Goal: Navigation & Orientation: Find specific page/section

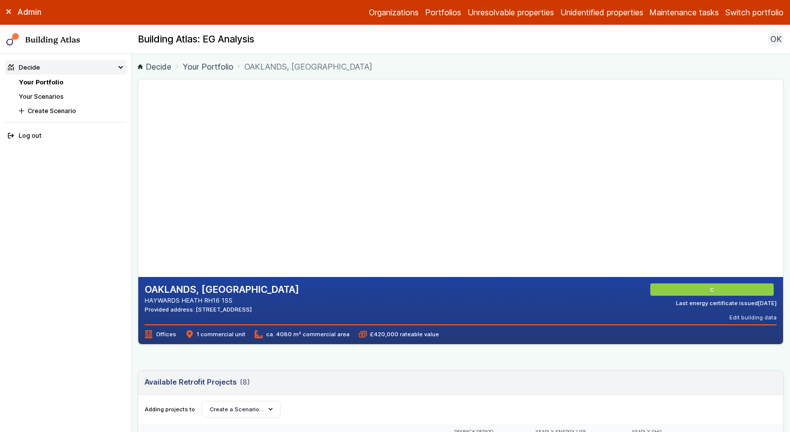
click at [763, 12] on button "Switch portfolio" at bounding box center [755, 12] width 58 height 12
click at [0, 0] on button "E.ON Schools [GEOGRAPHIC_DATA]" at bounding box center [0, 0] width 0 height 0
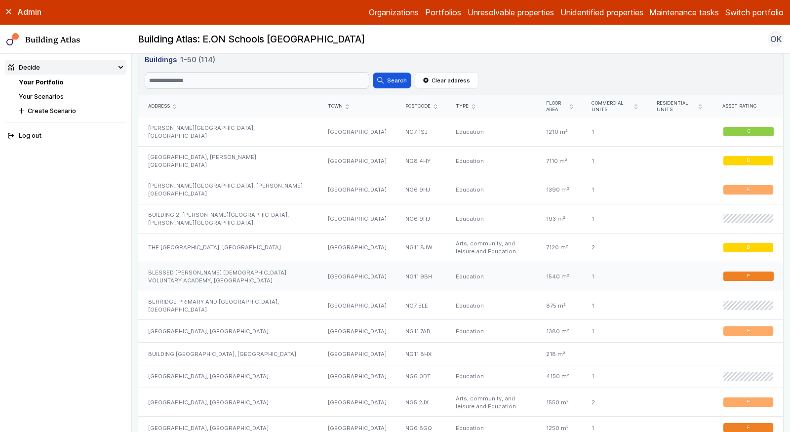
scroll to position [485, 0]
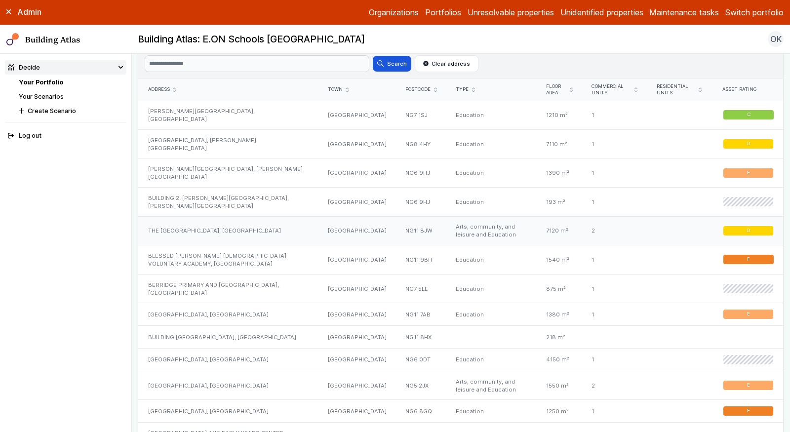
click at [249, 216] on div "THE [GEOGRAPHIC_DATA], [GEOGRAPHIC_DATA]" at bounding box center [228, 230] width 180 height 29
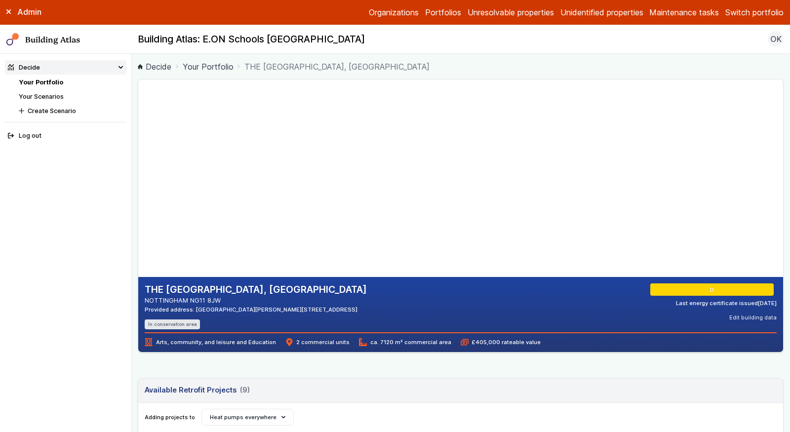
click at [381, 380] on header "Available Retrofit Projects 9 (9) Loading" at bounding box center [460, 391] width 645 height 24
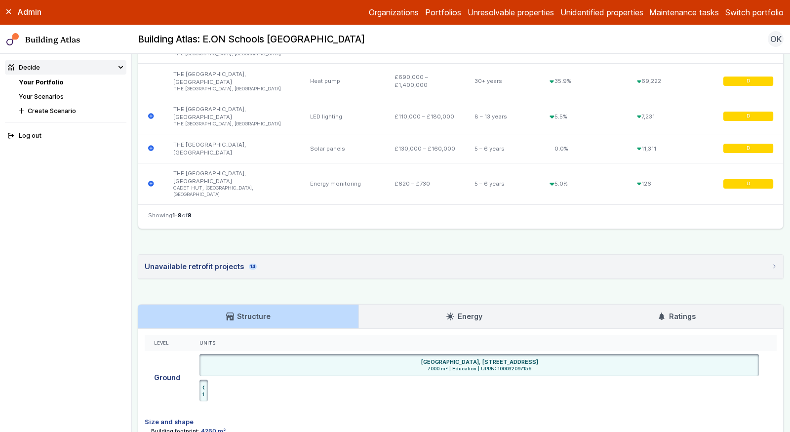
scroll to position [698, 0]
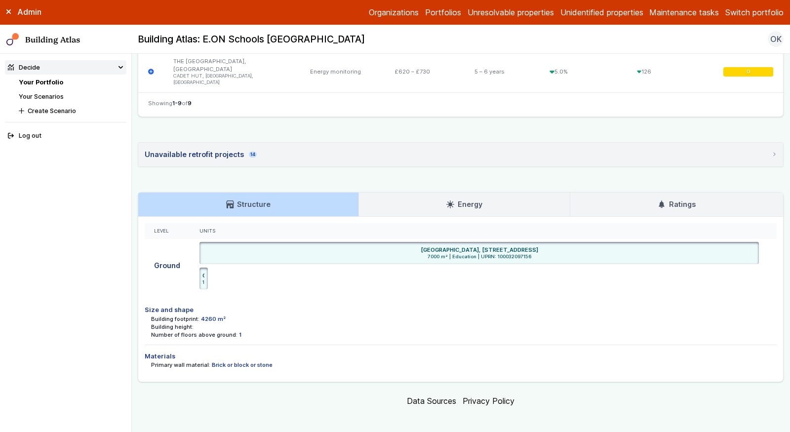
click at [704, 195] on link "Ratings" at bounding box center [677, 205] width 213 height 24
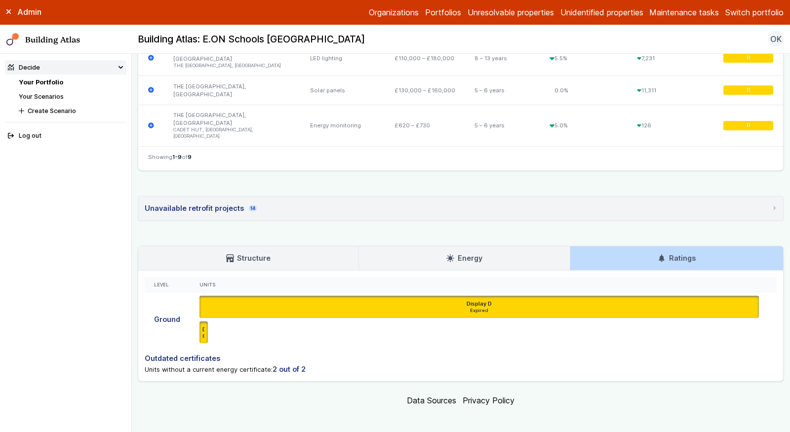
click at [490, 252] on link "Energy" at bounding box center [464, 258] width 211 height 24
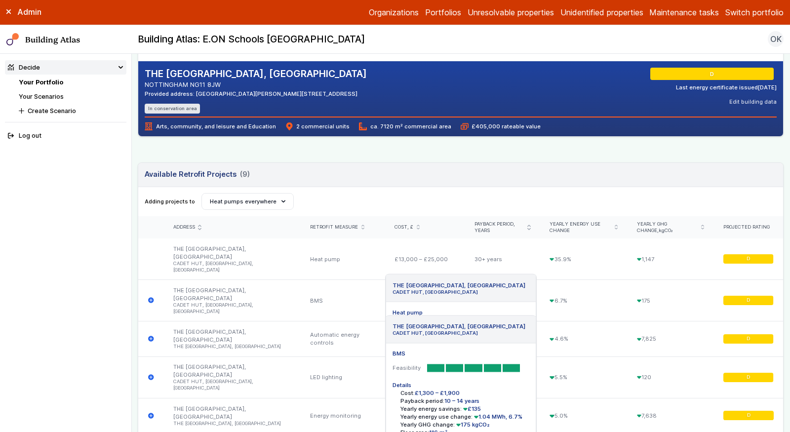
scroll to position [0, 0]
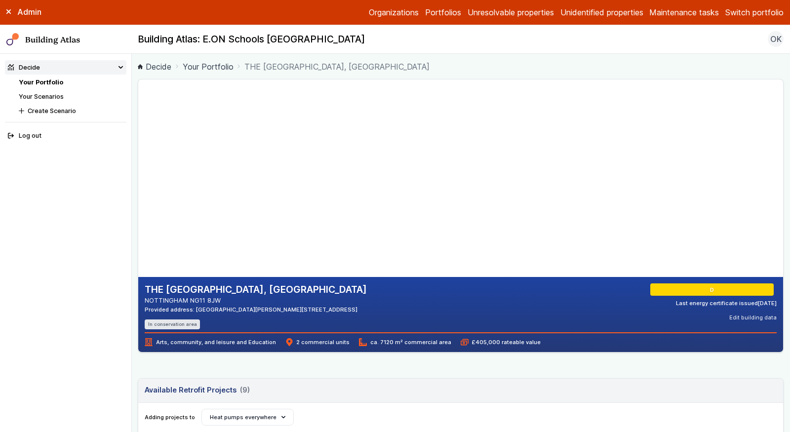
click at [693, 288] on div "D" at bounding box center [714, 290] width 126 height 13
click at [35, 82] on link "Your Portfolio" at bounding box center [41, 82] width 44 height 7
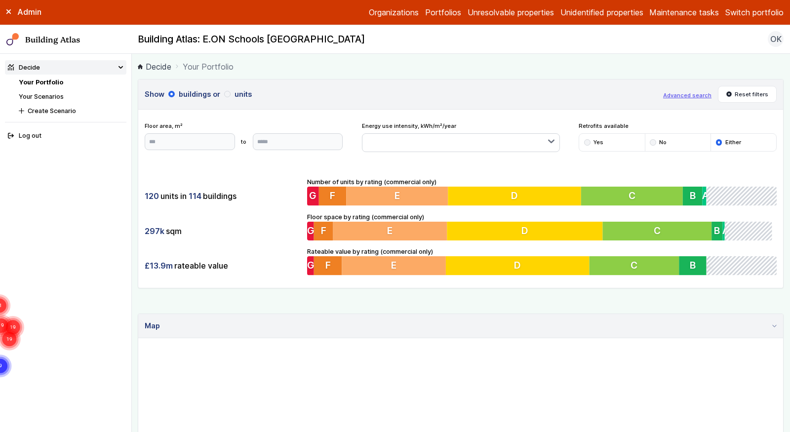
scroll to position [3, 0]
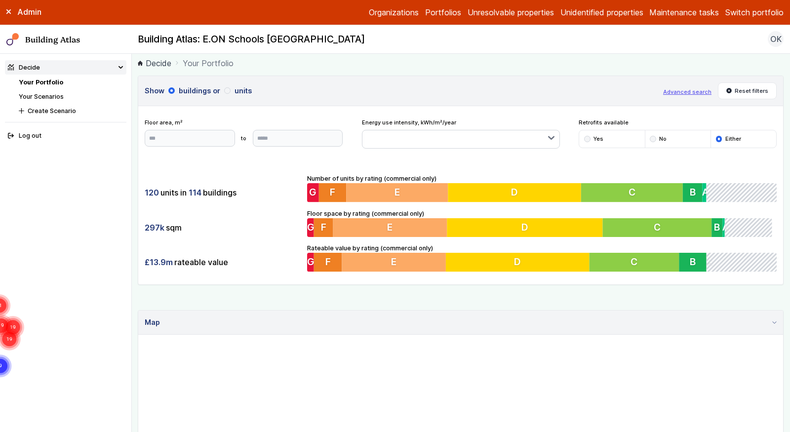
click at [680, 91] on button "Advanced search" at bounding box center [687, 92] width 48 height 8
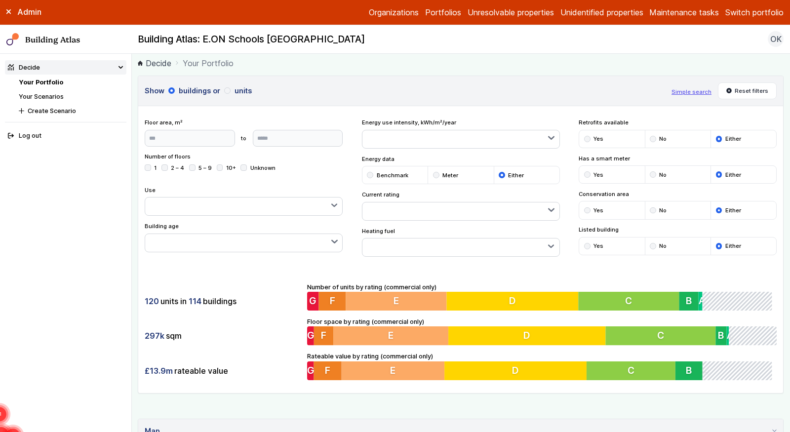
click at [382, 195] on div "Current rating A+ A B" at bounding box center [461, 206] width 198 height 30
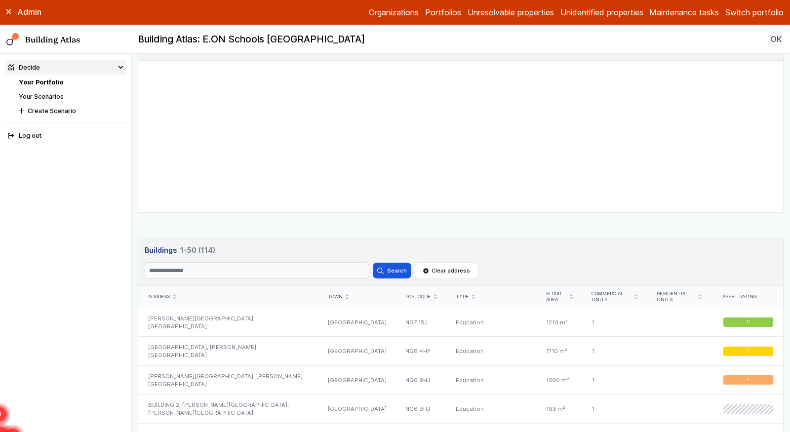
scroll to position [394, 0]
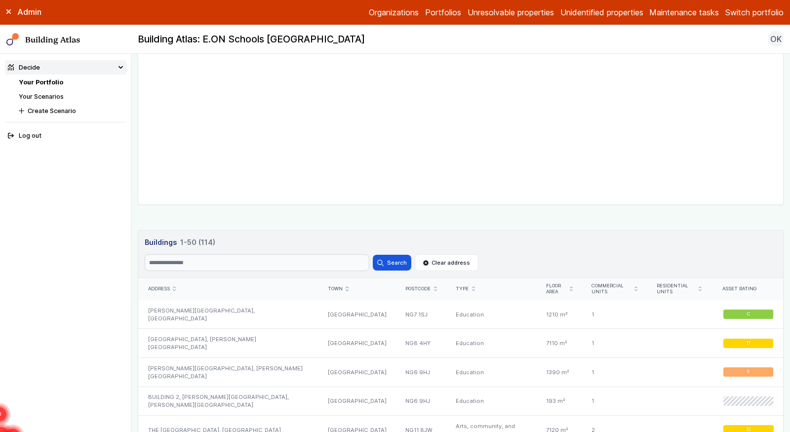
click at [346, 286] on div "Town" at bounding box center [357, 289] width 59 height 6
click at [406, 286] on div "Postcode" at bounding box center [422, 289] width 32 height 6
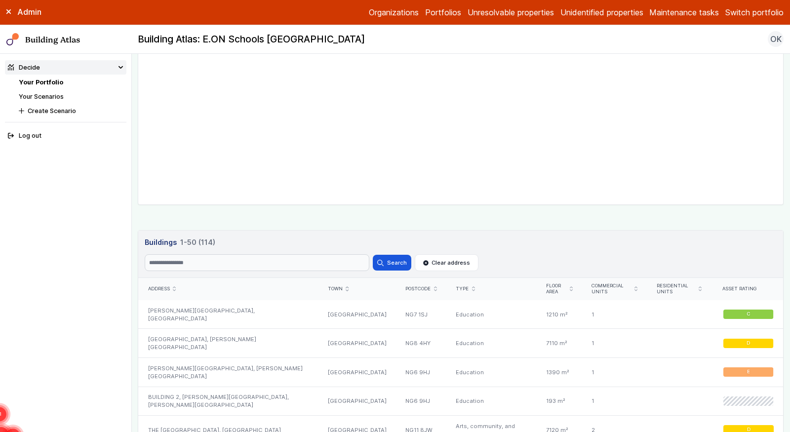
click at [434, 286] on icon "submit" at bounding box center [435, 288] width 3 height 5
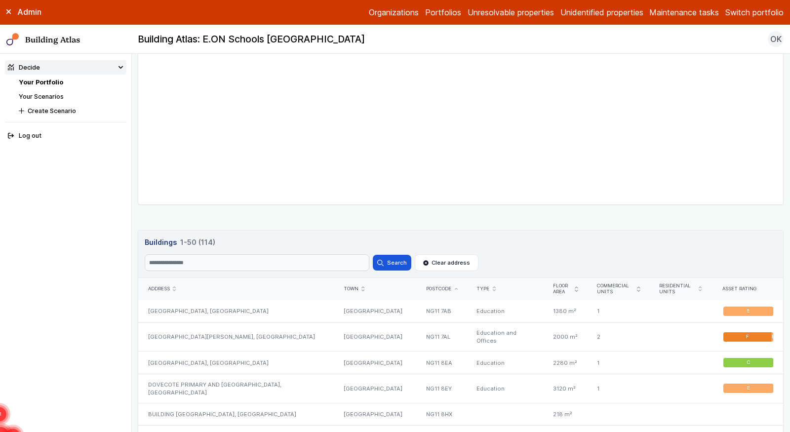
click at [455, 288] on icon "submit" at bounding box center [456, 289] width 3 height 2
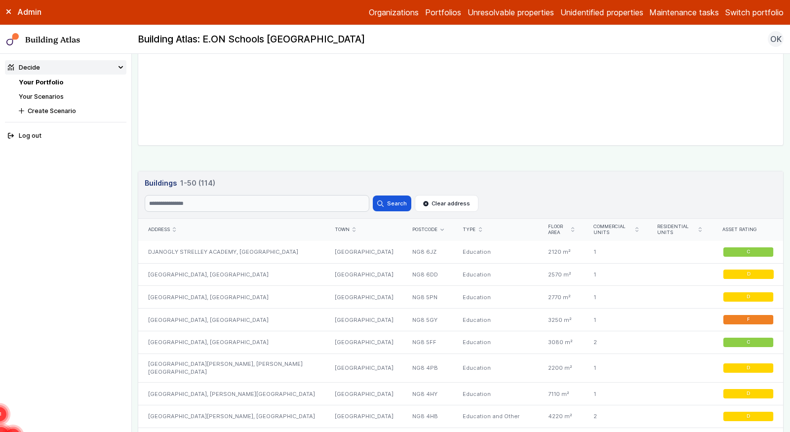
scroll to position [448, 0]
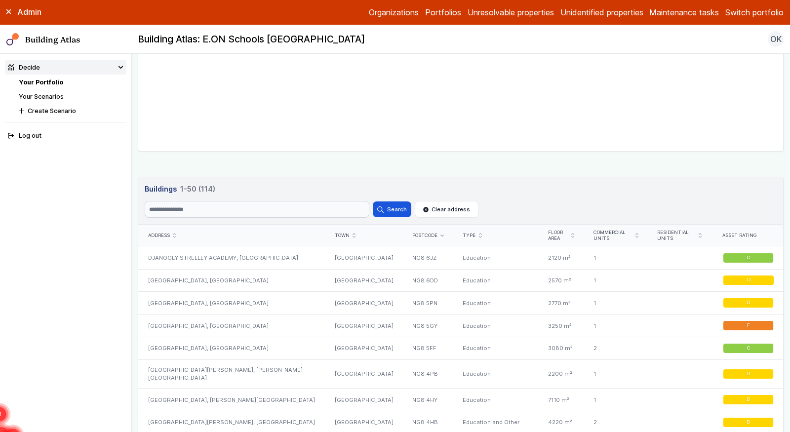
click at [548, 232] on div "Floor area" at bounding box center [561, 236] width 26 height 13
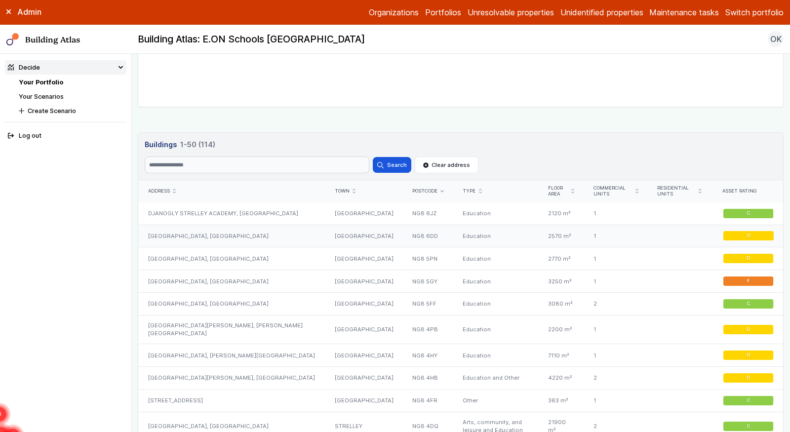
scroll to position [490, 0]
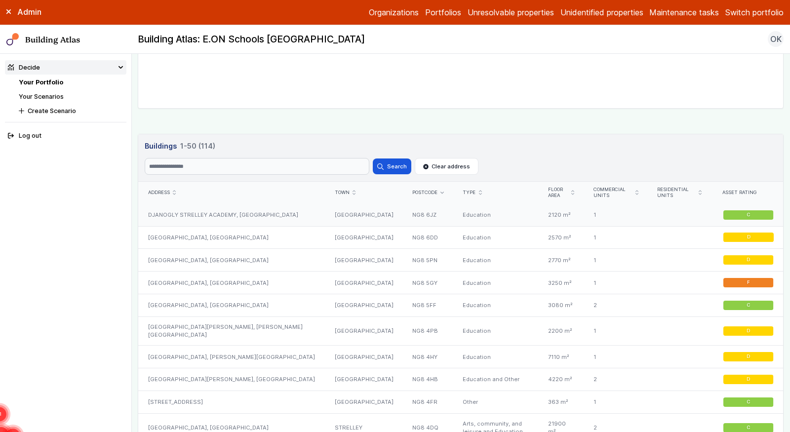
click at [648, 211] on div at bounding box center [679, 215] width 63 height 22
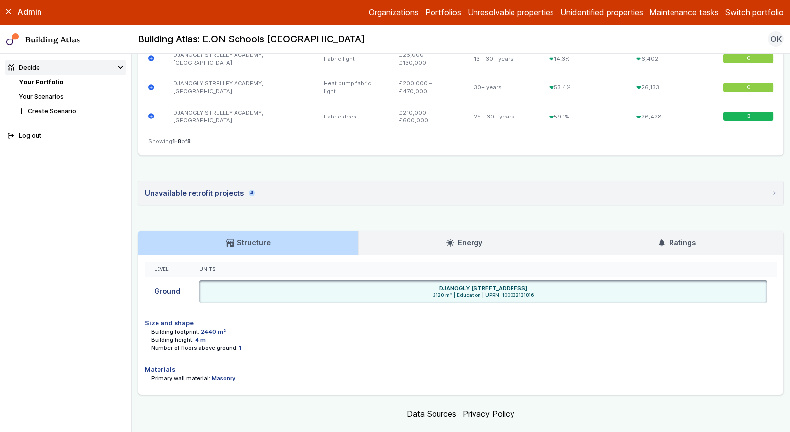
scroll to position [568, 0]
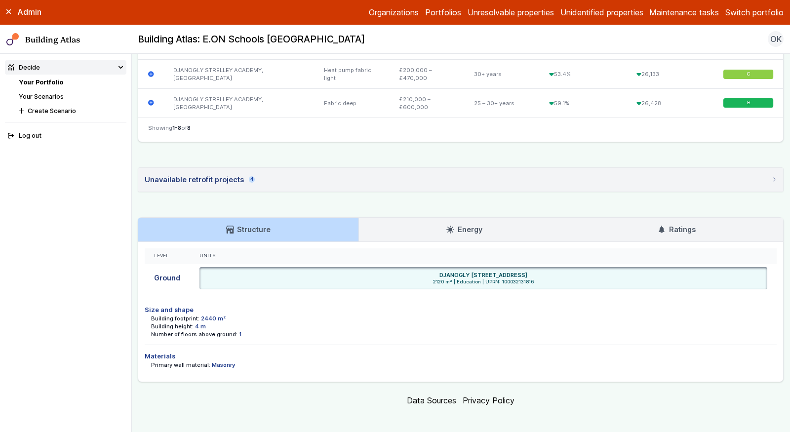
click at [657, 232] on link "Ratings" at bounding box center [677, 230] width 213 height 24
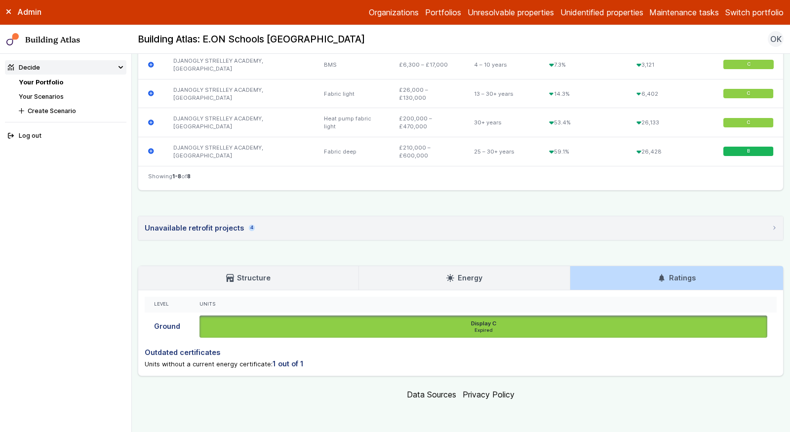
scroll to position [514, 0]
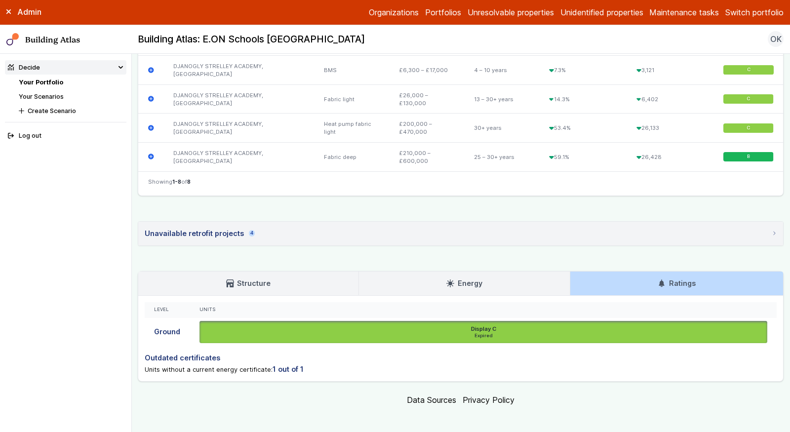
click at [503, 272] on link "Energy" at bounding box center [464, 284] width 211 height 24
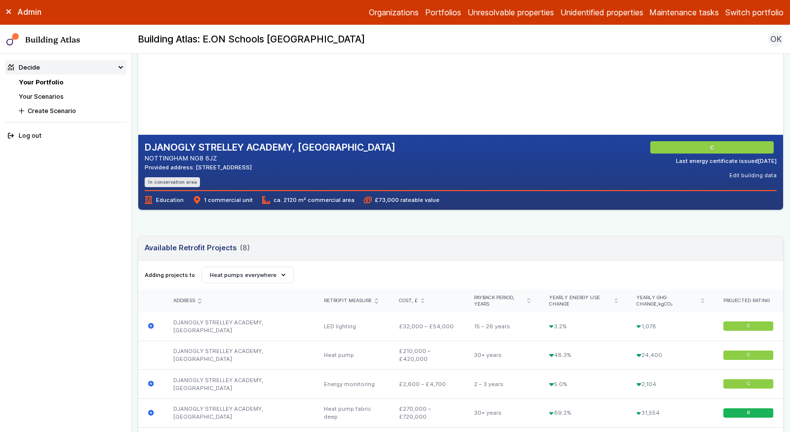
scroll to position [0, 0]
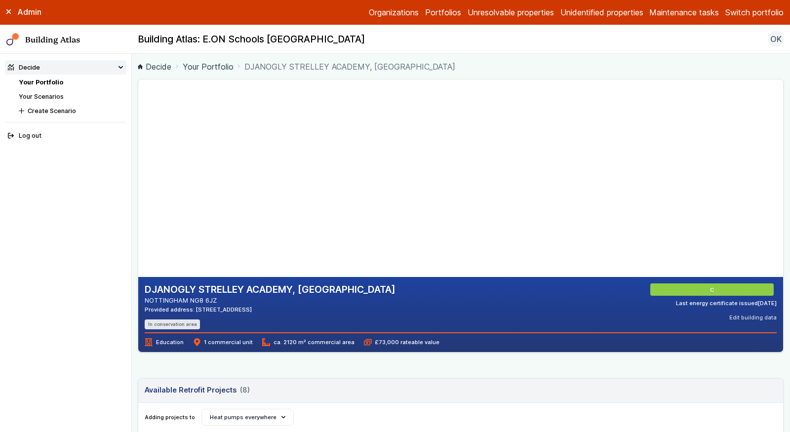
click at [649, 396] on header "Available Retrofit Projects 8 (8) Loading" at bounding box center [460, 391] width 645 height 24
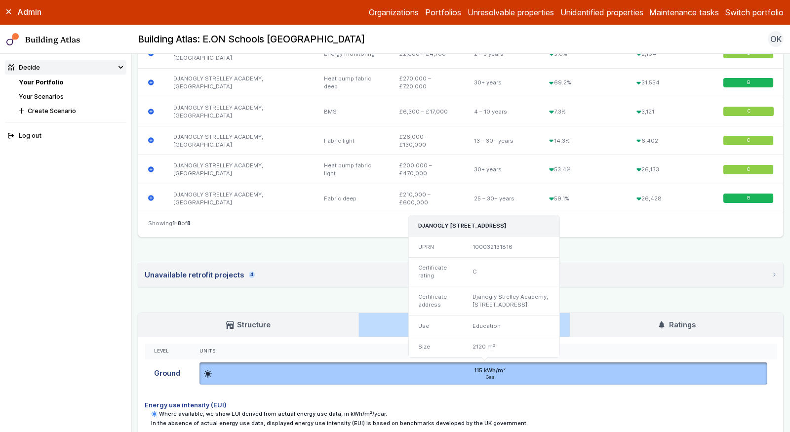
scroll to position [531, 0]
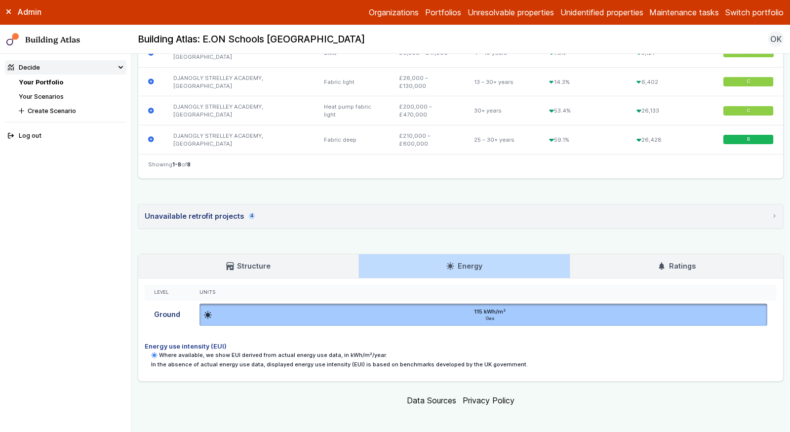
click at [620, 272] on link "Ratings" at bounding box center [677, 266] width 213 height 24
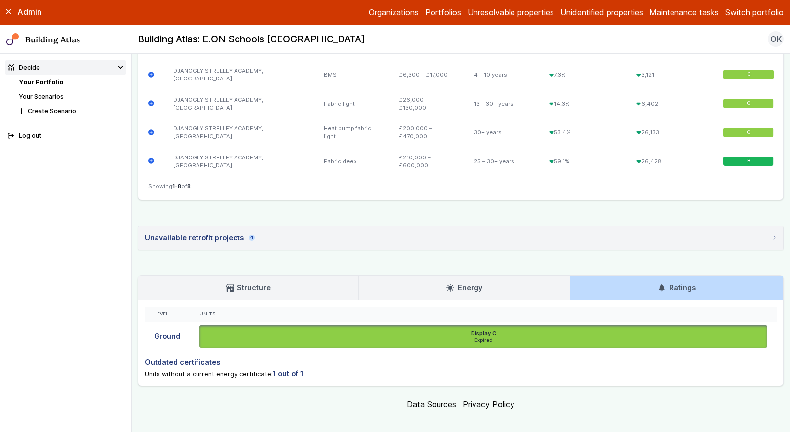
scroll to position [513, 0]
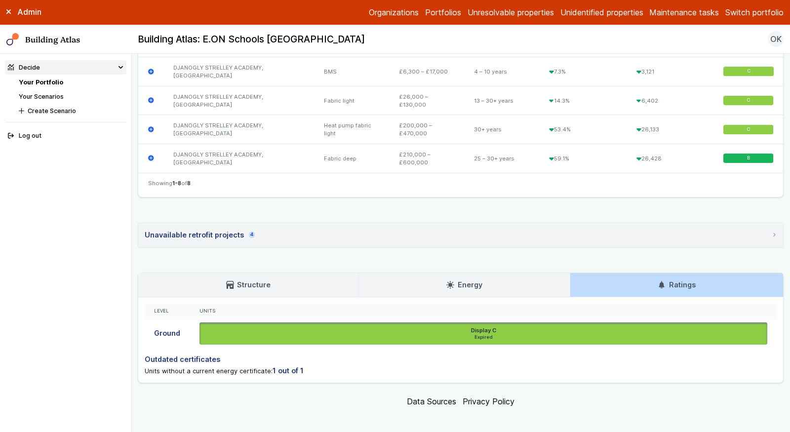
click at [260, 273] on link "Structure" at bounding box center [248, 285] width 220 height 24
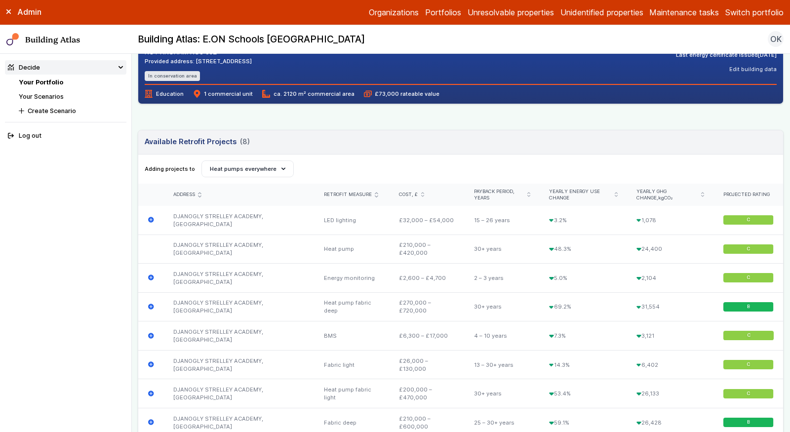
scroll to position [17, 0]
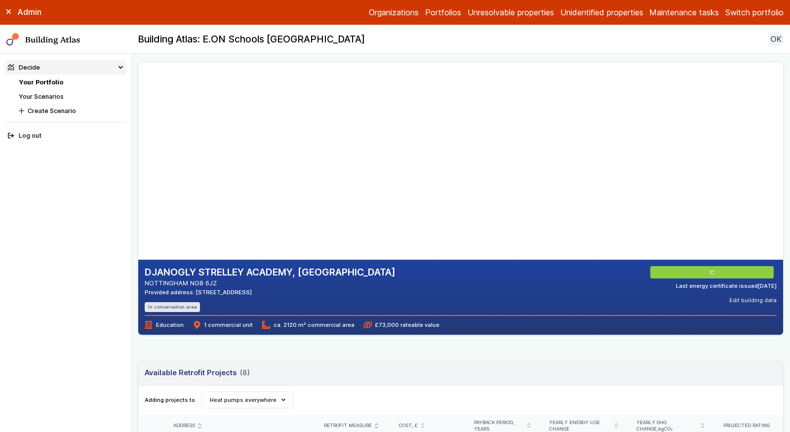
click at [47, 80] on link "Your Portfolio" at bounding box center [41, 82] width 44 height 7
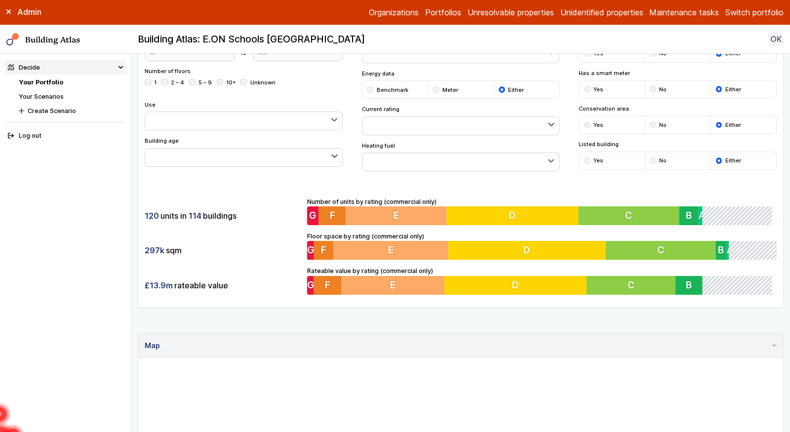
scroll to position [86, 0]
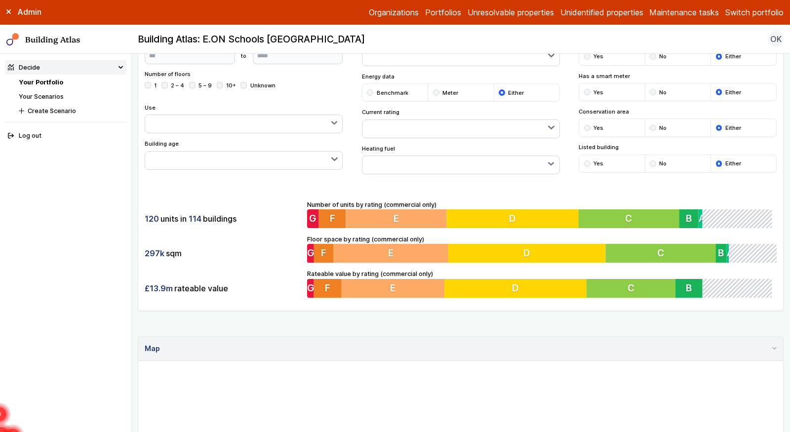
click at [207, 286] on div "£13.9m rateable value" at bounding box center [223, 288] width 156 height 19
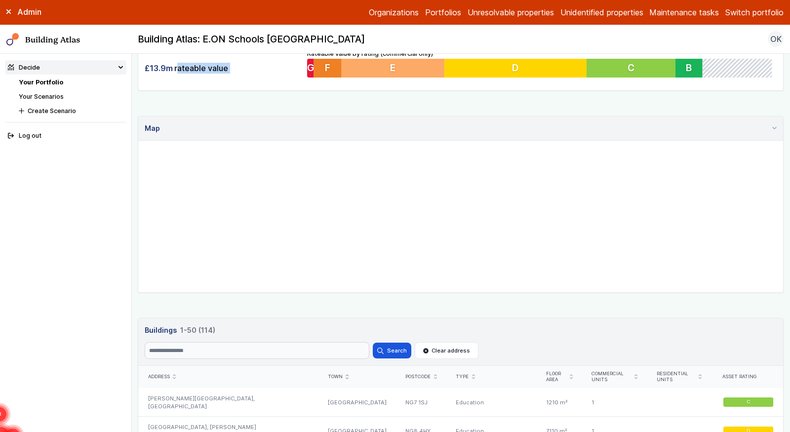
scroll to position [322, 0]
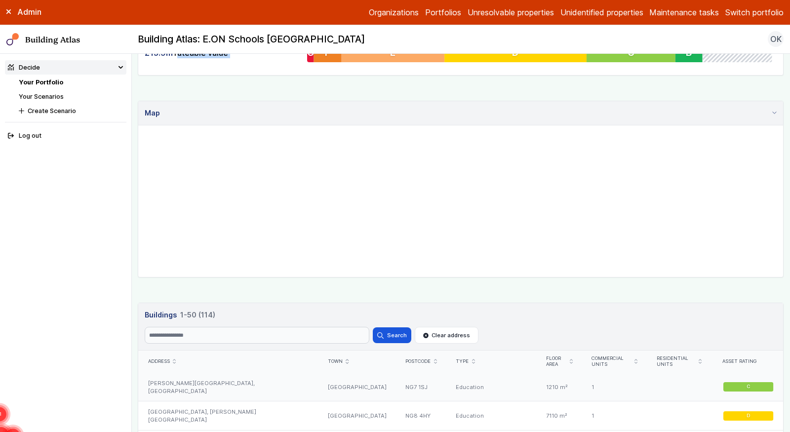
click at [223, 380] on div "[PERSON_NAME][GEOGRAPHIC_DATA], [GEOGRAPHIC_DATA]" at bounding box center [228, 387] width 180 height 29
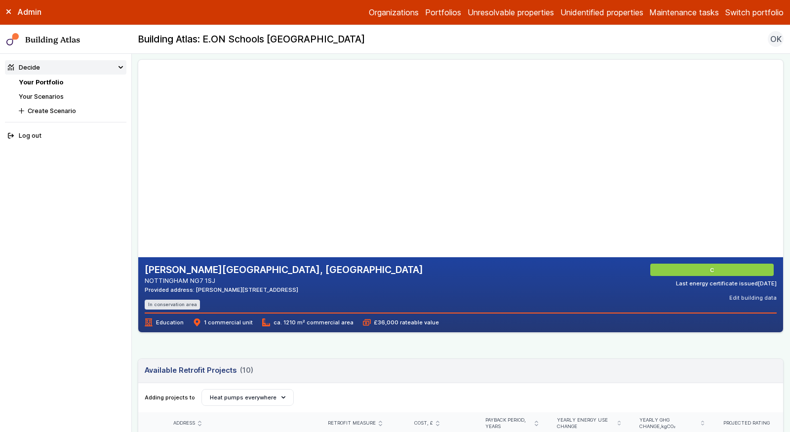
scroll to position [23, 0]
